Goal: Use online tool/utility

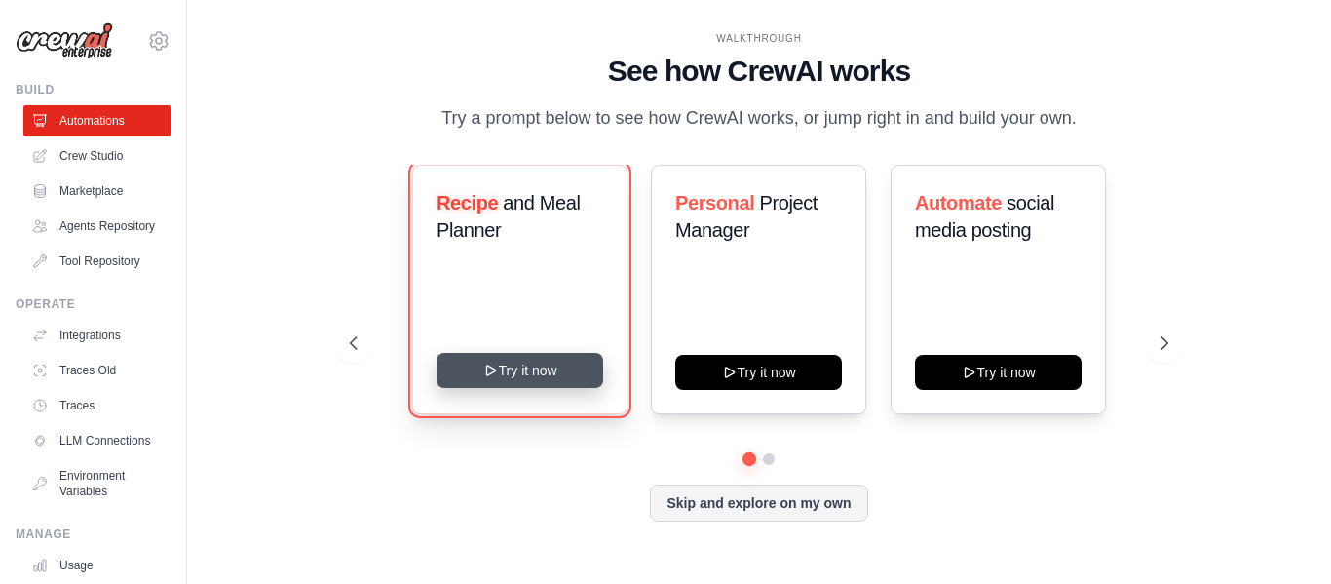
click at [556, 388] on button "Try it now" at bounding box center [520, 370] width 167 height 35
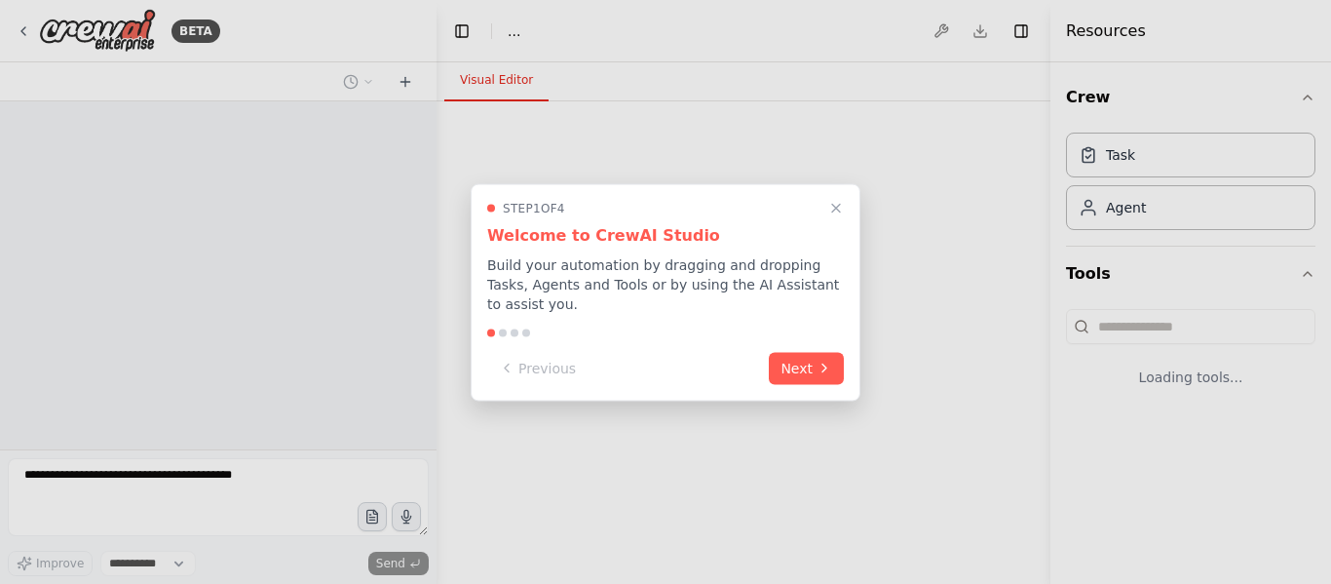
select select "****"
